Goal: Task Accomplishment & Management: Use online tool/utility

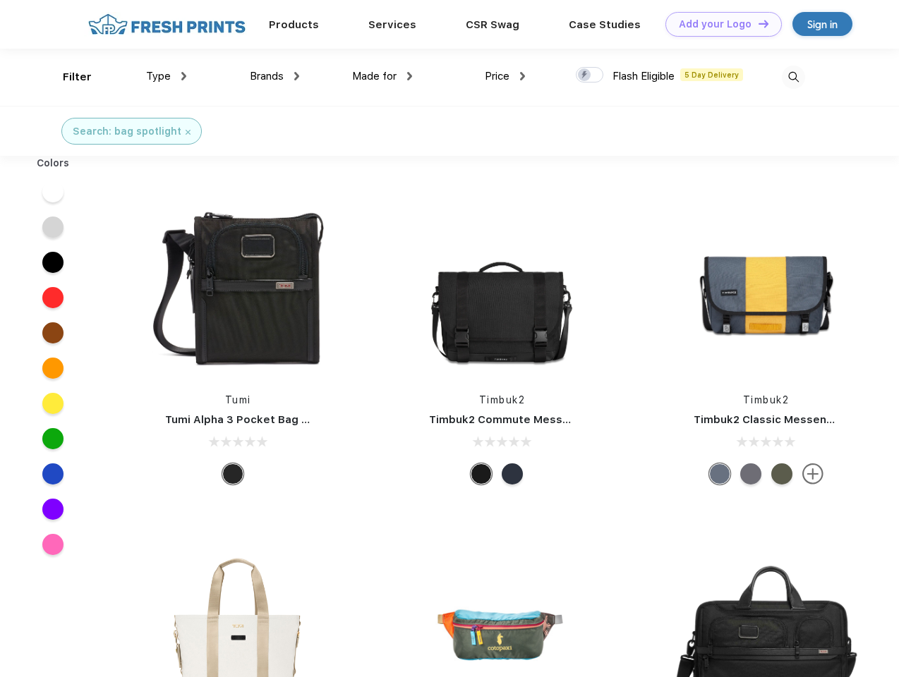
click at [718, 24] on link "Add your Logo Design Tool" at bounding box center [723, 24] width 116 height 25
click at [0, 0] on div "Design Tool" at bounding box center [0, 0] width 0 height 0
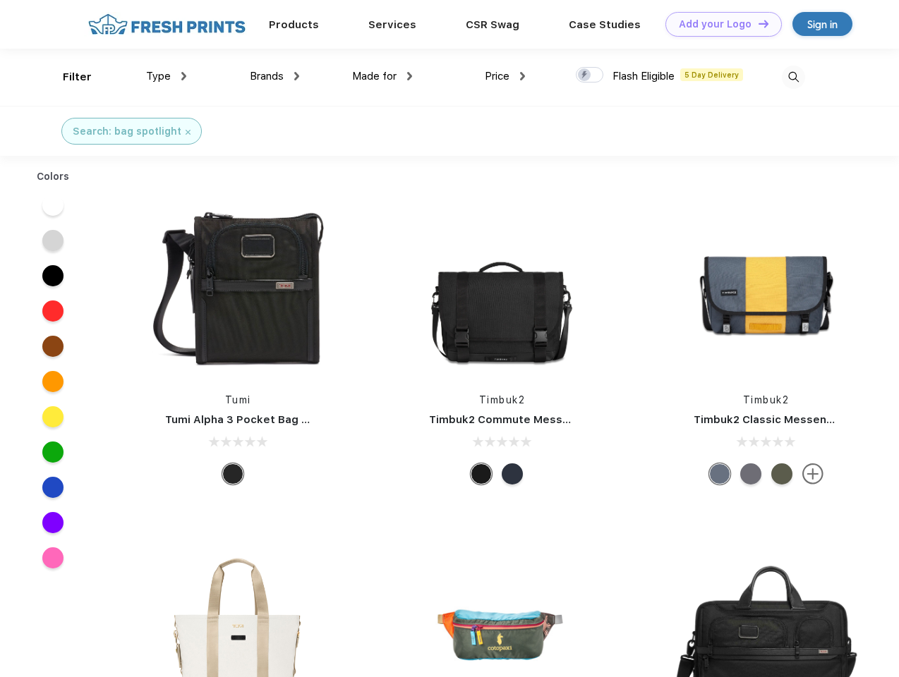
click at [757, 23] on link "Add your Logo Design Tool" at bounding box center [723, 24] width 116 height 25
click at [68, 77] on div "Filter" at bounding box center [77, 77] width 29 height 16
click at [166, 76] on span "Type" at bounding box center [158, 76] width 25 height 13
click at [274, 76] on span "Brands" at bounding box center [267, 76] width 34 height 13
click at [382, 76] on span "Made for" at bounding box center [374, 76] width 44 height 13
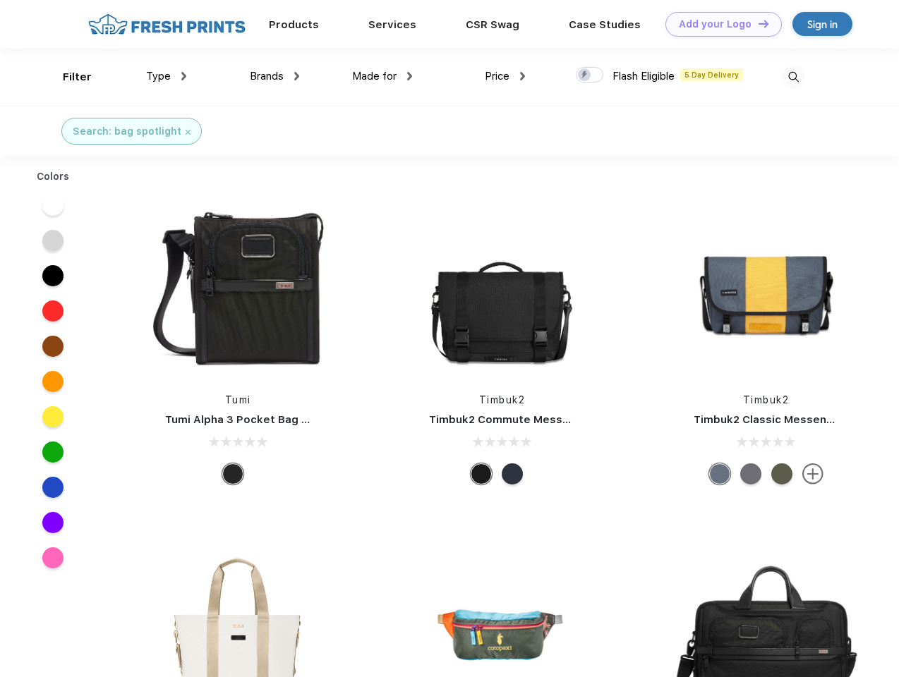
click at [505, 76] on span "Price" at bounding box center [497, 76] width 25 height 13
click at [590, 75] on div at bounding box center [590, 75] width 28 height 16
click at [585, 75] on input "checkbox" at bounding box center [580, 70] width 9 height 9
click at [793, 77] on img at bounding box center [793, 77] width 23 height 23
